Goal: Task Accomplishment & Management: Use online tool/utility

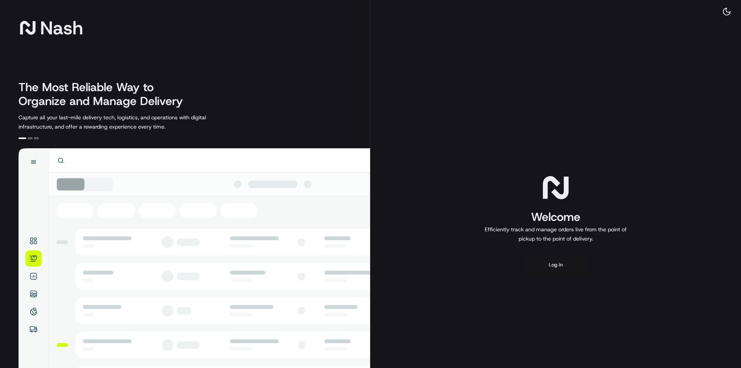
click at [562, 268] on button "Log in" at bounding box center [556, 265] width 62 height 19
